Goal: Communication & Community: Share content

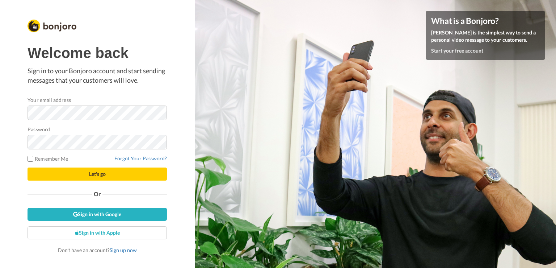
click at [89, 165] on form "Your email address Password Remember Me Forgot Your Password? Let's go" at bounding box center [97, 138] width 139 height 84
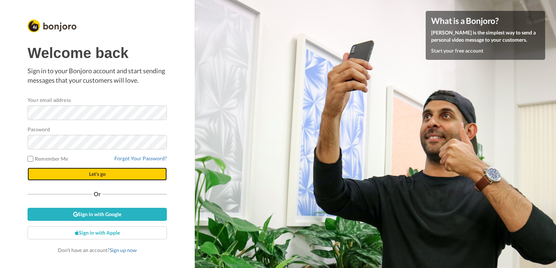
click at [86, 175] on button "Let's go" at bounding box center [97, 173] width 139 height 13
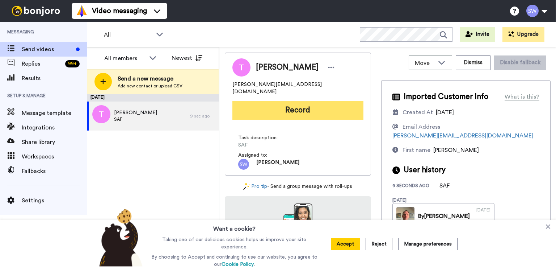
click at [314, 101] on button "Record" at bounding box center [298, 110] width 131 height 19
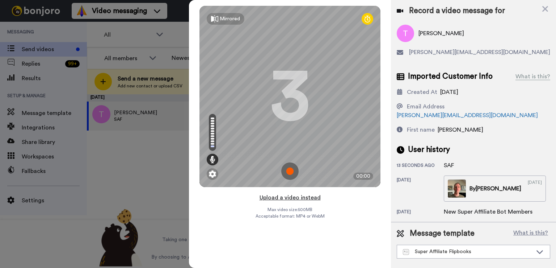
click at [296, 198] on button "Upload a video instead" at bounding box center [291, 197] width 66 height 9
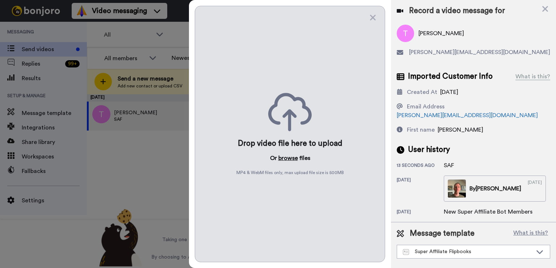
click at [290, 158] on button "browse" at bounding box center [289, 158] width 20 height 9
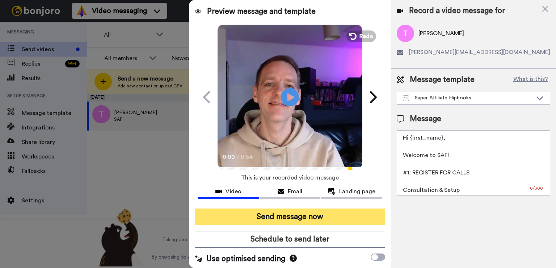
click at [260, 216] on button "Send message now" at bounding box center [290, 216] width 190 height 17
